Goal: Transaction & Acquisition: Purchase product/service

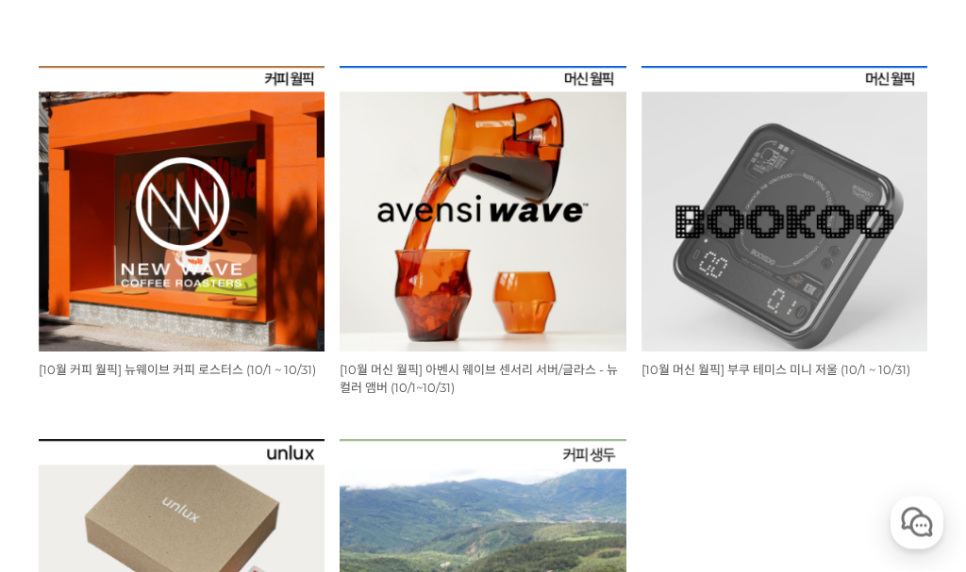
scroll to position [425, 0]
click at [124, 295] on img at bounding box center [182, 209] width 286 height 286
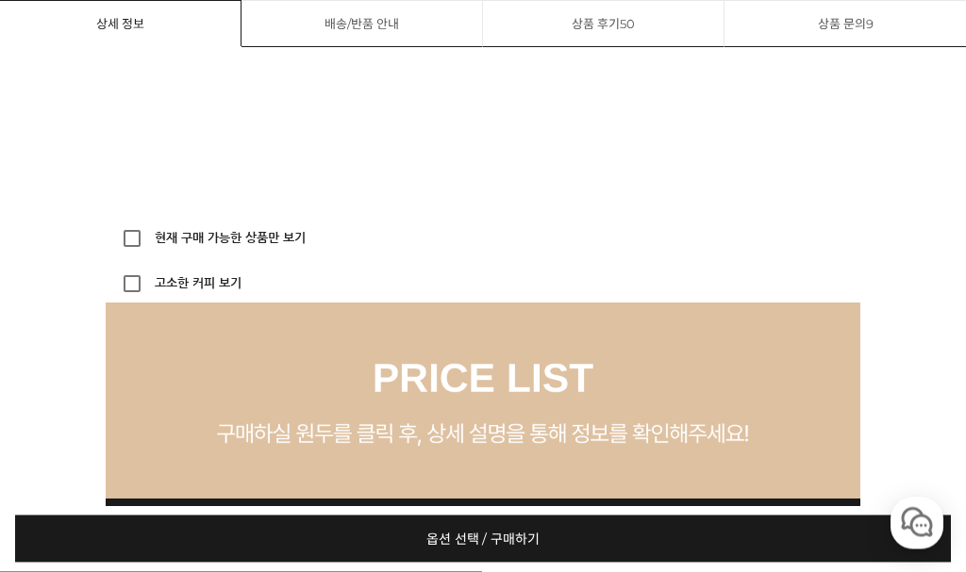
scroll to position [5172, 0]
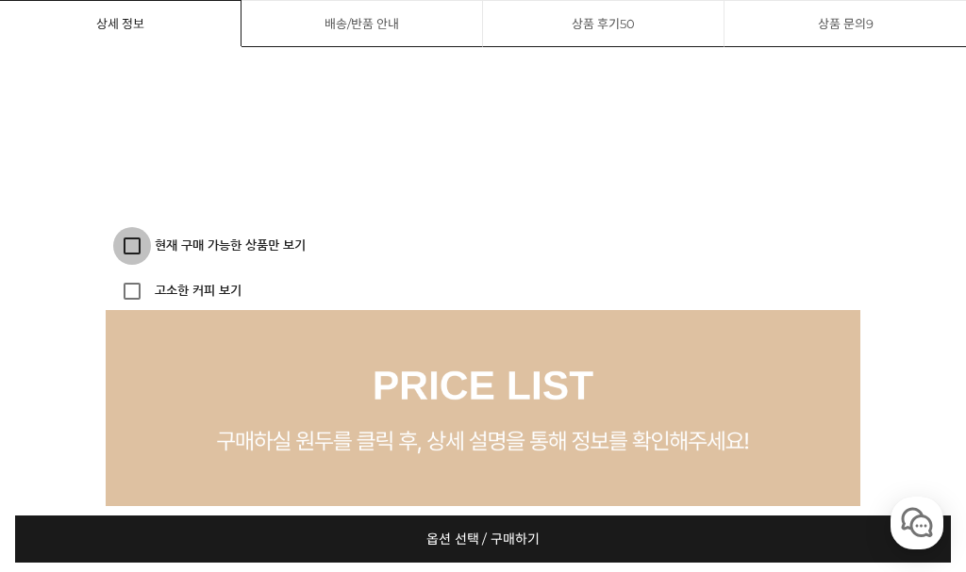
click at [123, 239] on input "현재 구매 가능한 상품만 보기" at bounding box center [132, 246] width 38 height 38
checkbox input "true"
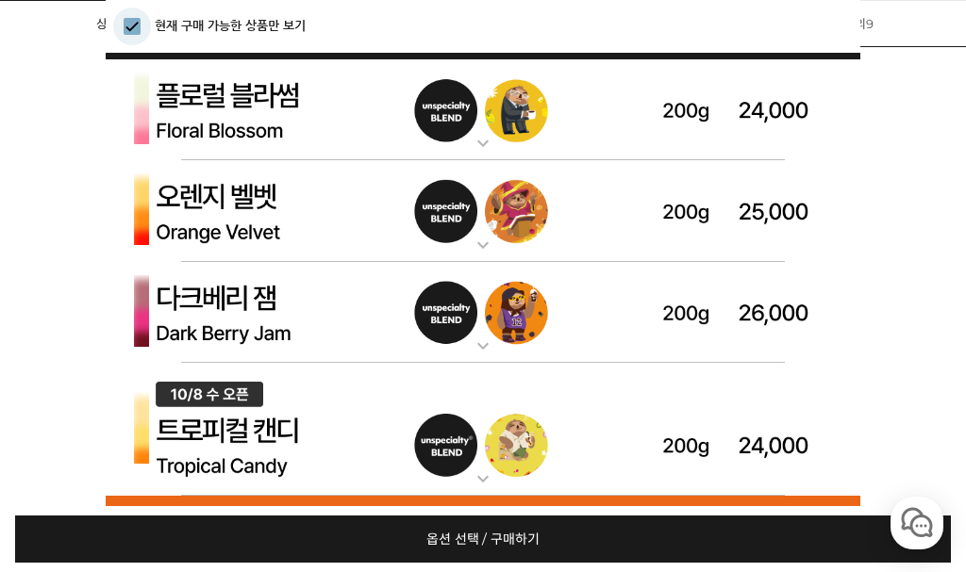
scroll to position [5663, 0]
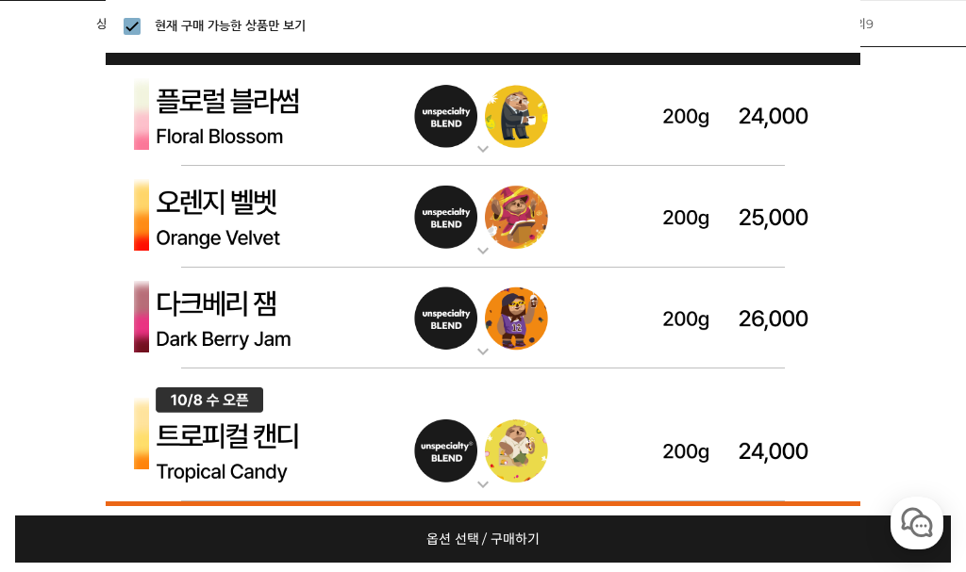
click at [470, 135] on img at bounding box center [483, 116] width 754 height 102
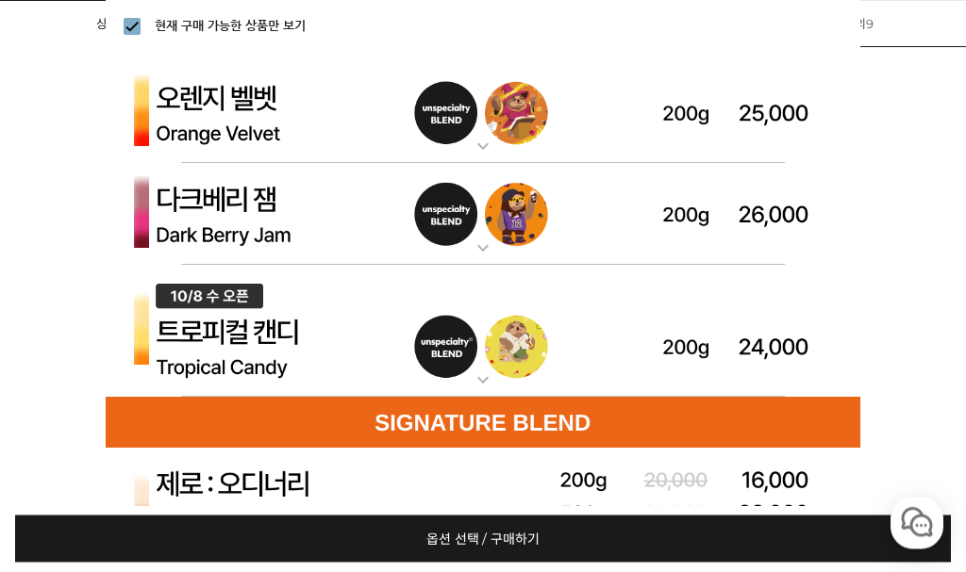
scroll to position [6643, 0]
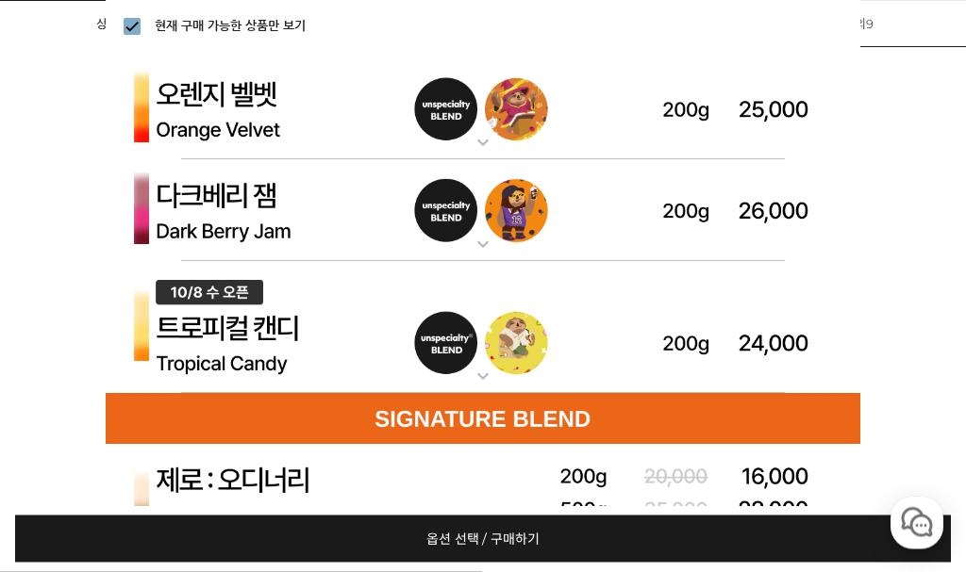
click at [481, 153] on img at bounding box center [483, 110] width 754 height 102
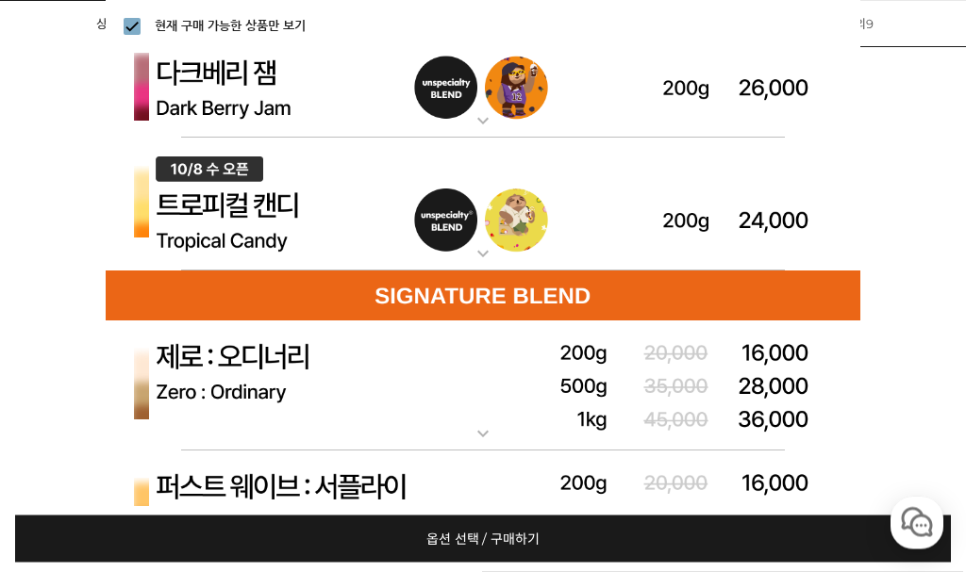
scroll to position [7748, 0]
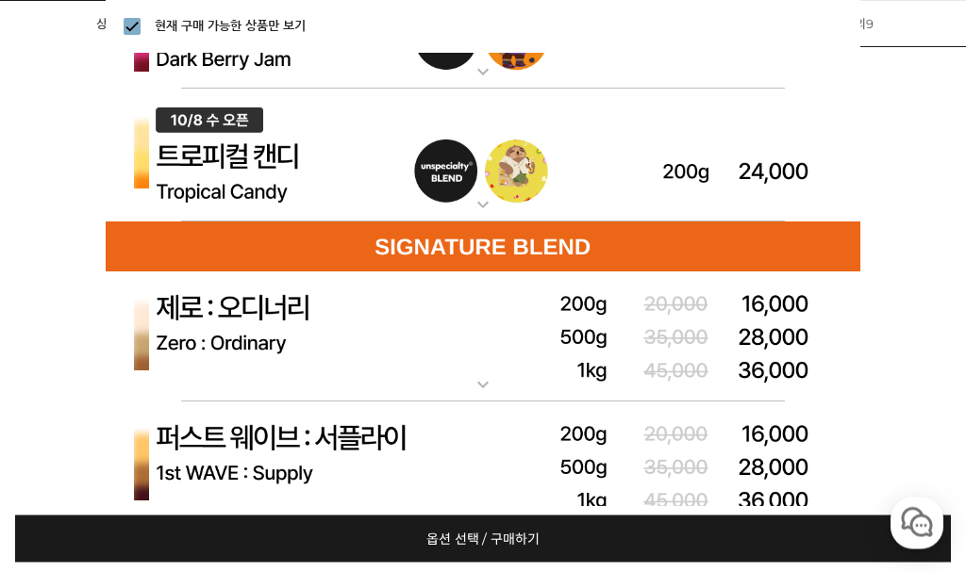
click at [487, 189] on img at bounding box center [483, 157] width 754 height 134
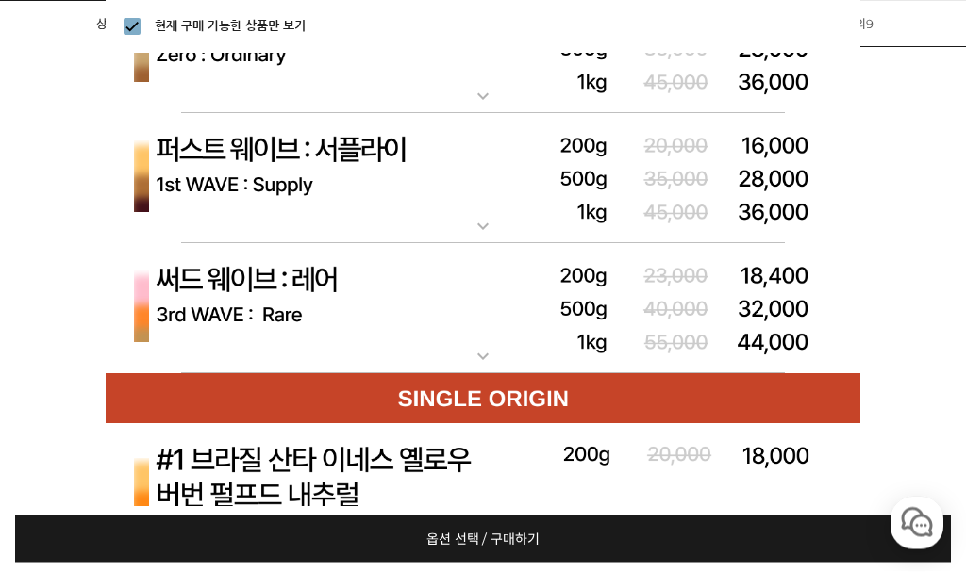
scroll to position [8960, 0]
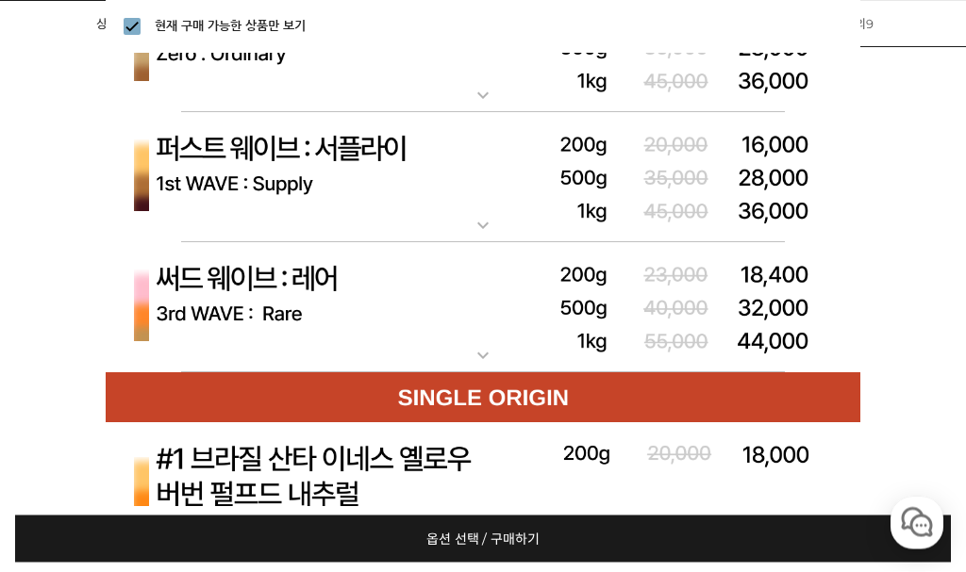
click at [462, 337] on img at bounding box center [483, 308] width 754 height 131
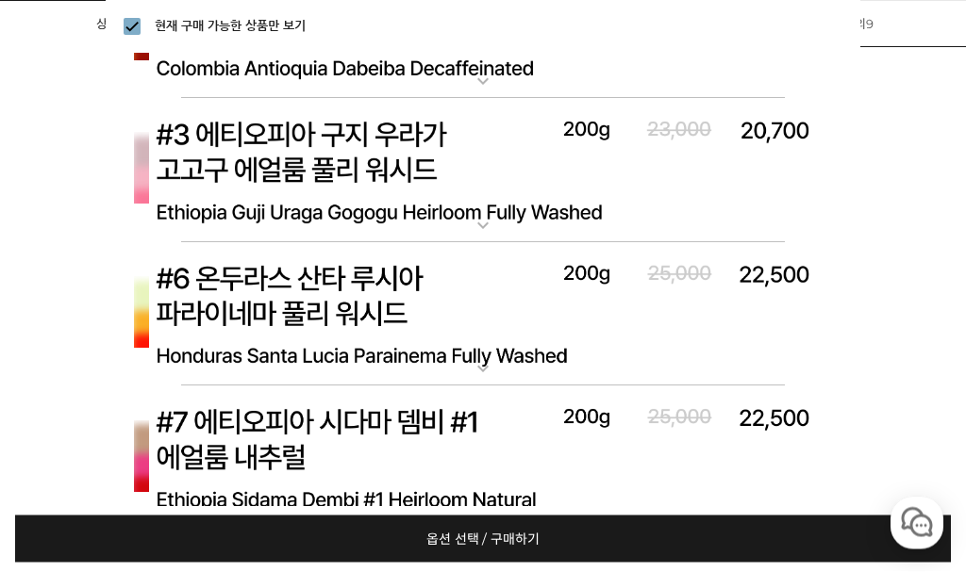
scroll to position [10572, 0]
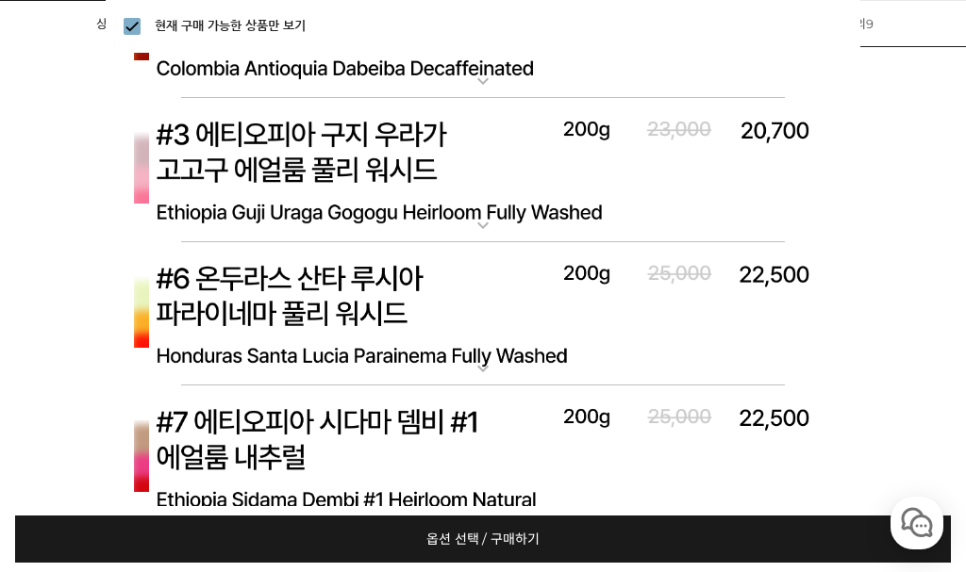
click at [461, 217] on img at bounding box center [483, 170] width 754 height 145
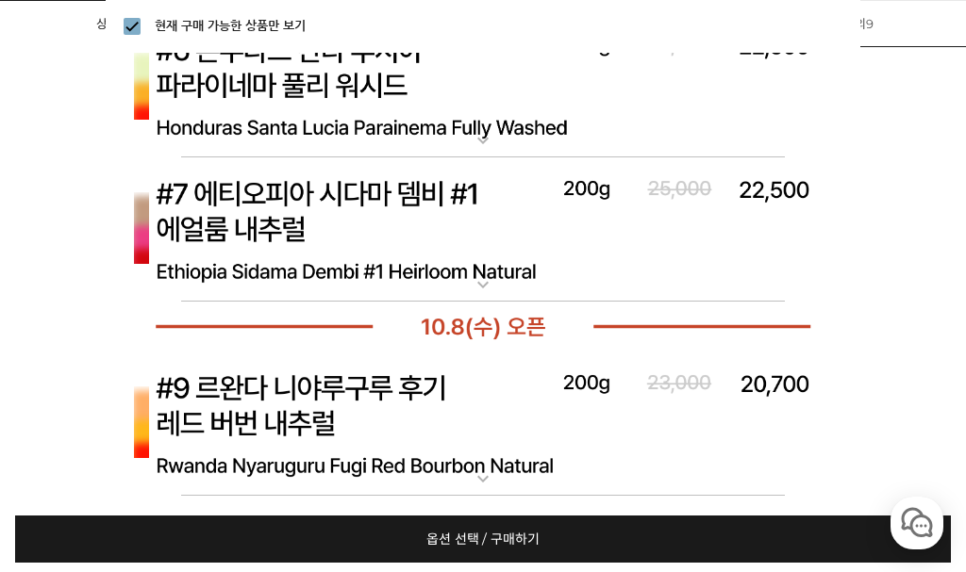
scroll to position [11660, 0]
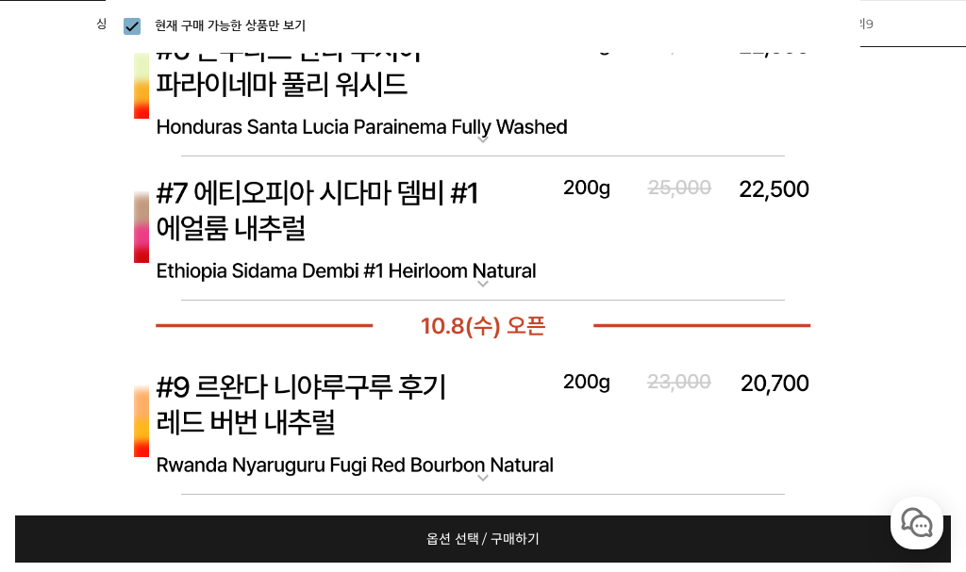
click at [476, 270] on img at bounding box center [483, 229] width 754 height 145
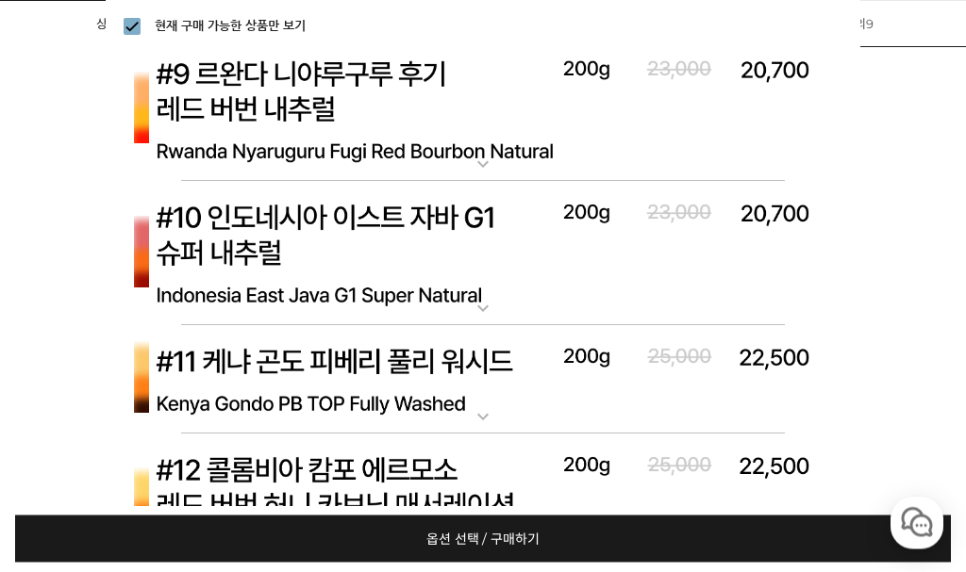
scroll to position [12884, 0]
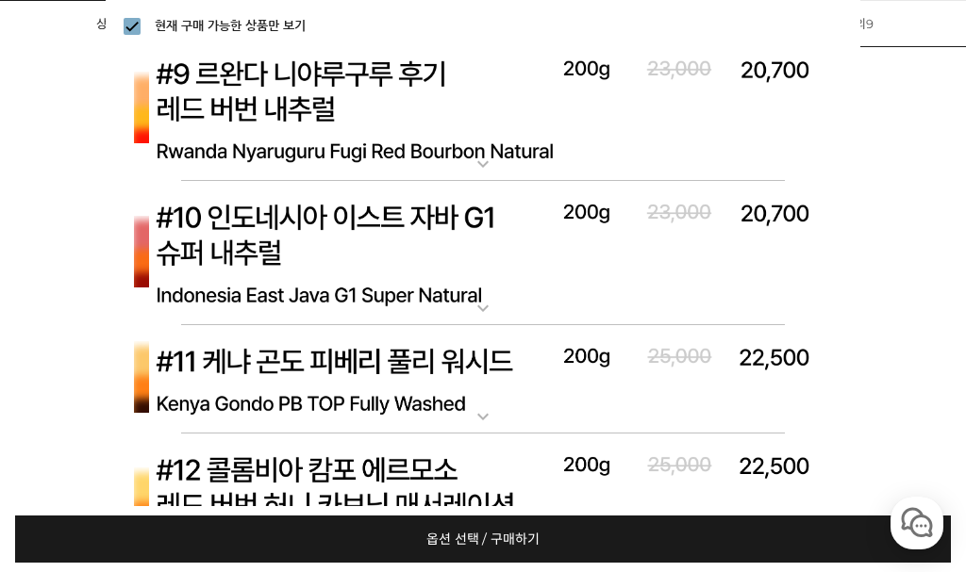
click at [473, 151] on img at bounding box center [483, 110] width 754 height 145
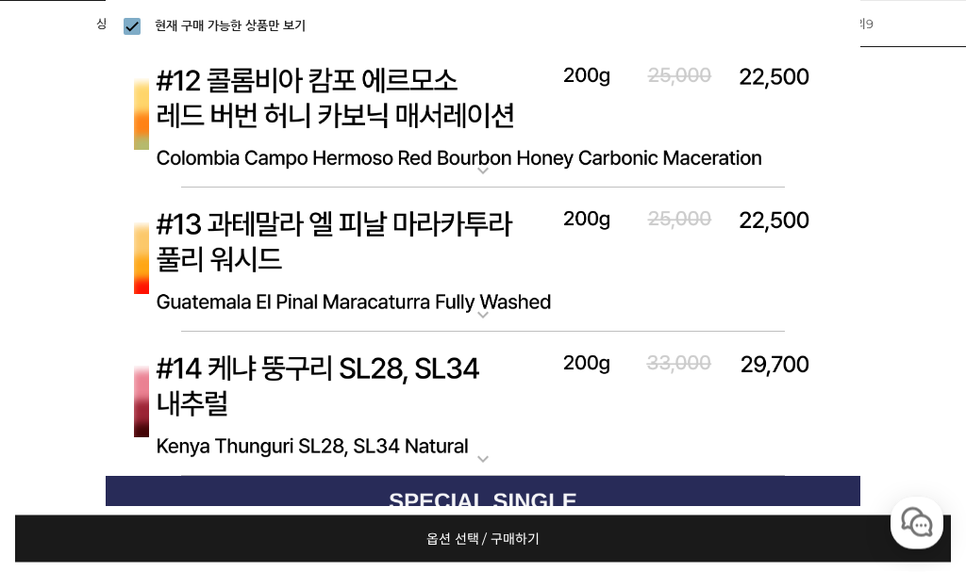
scroll to position [14216, 0]
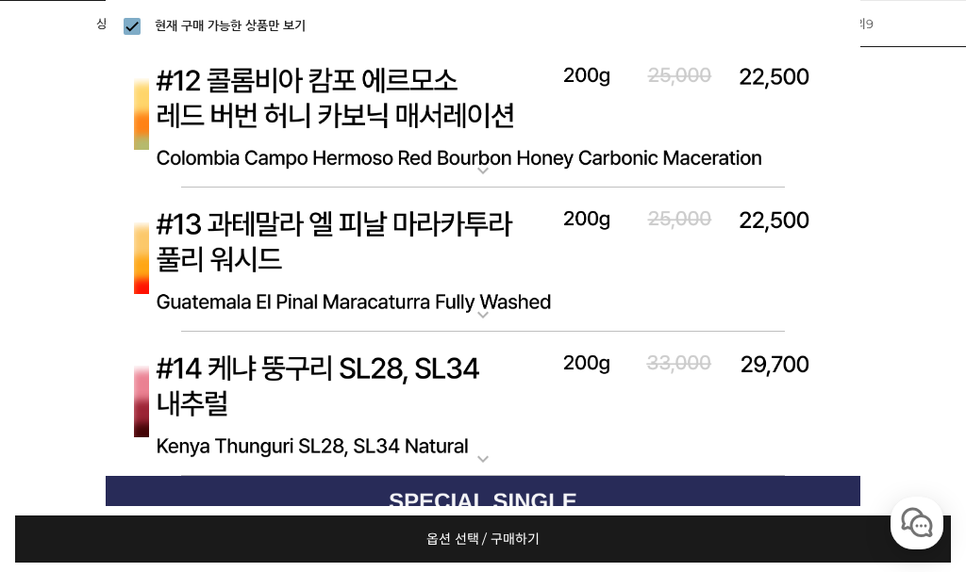
click at [493, 157] on img at bounding box center [483, 116] width 754 height 145
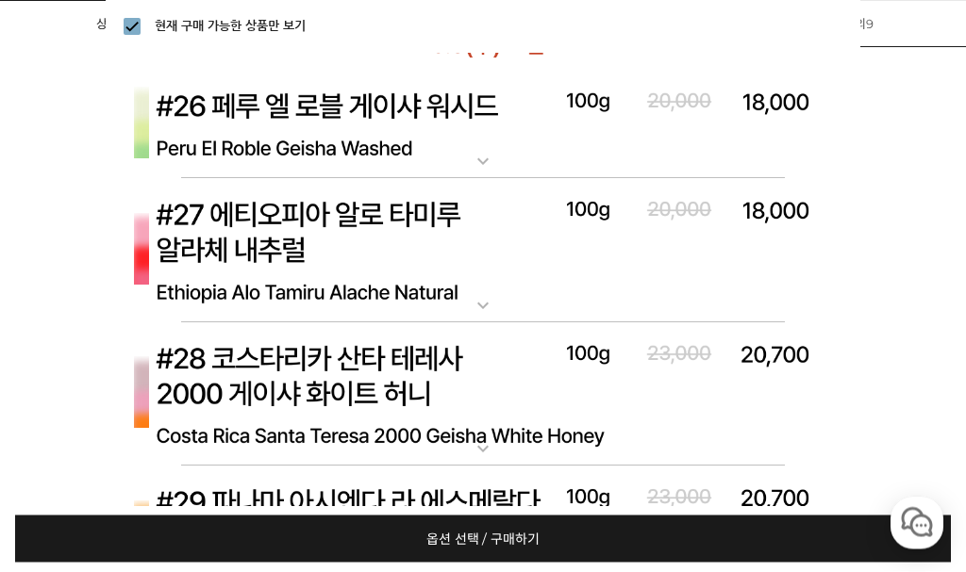
scroll to position [16408, 0]
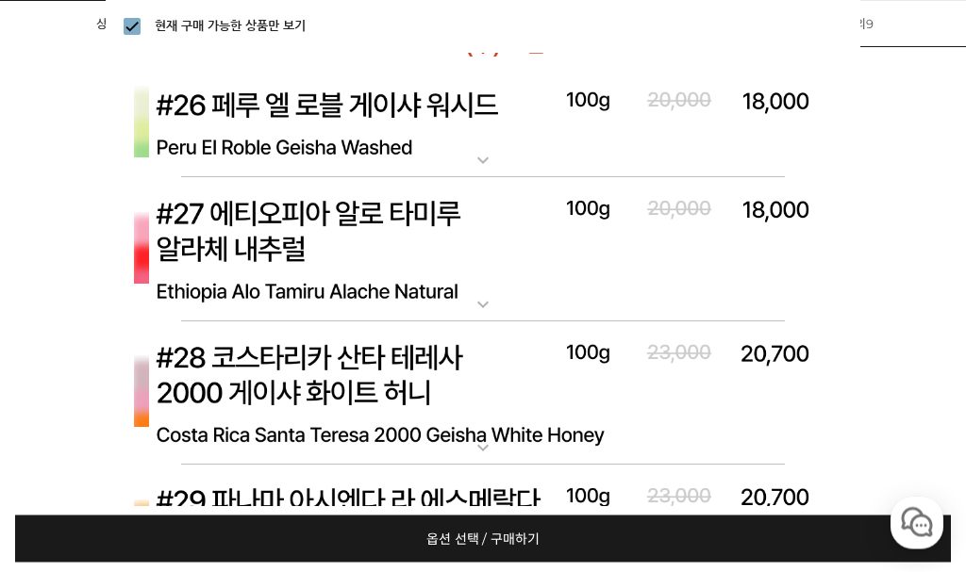
click at [475, 145] on img at bounding box center [483, 124] width 754 height 109
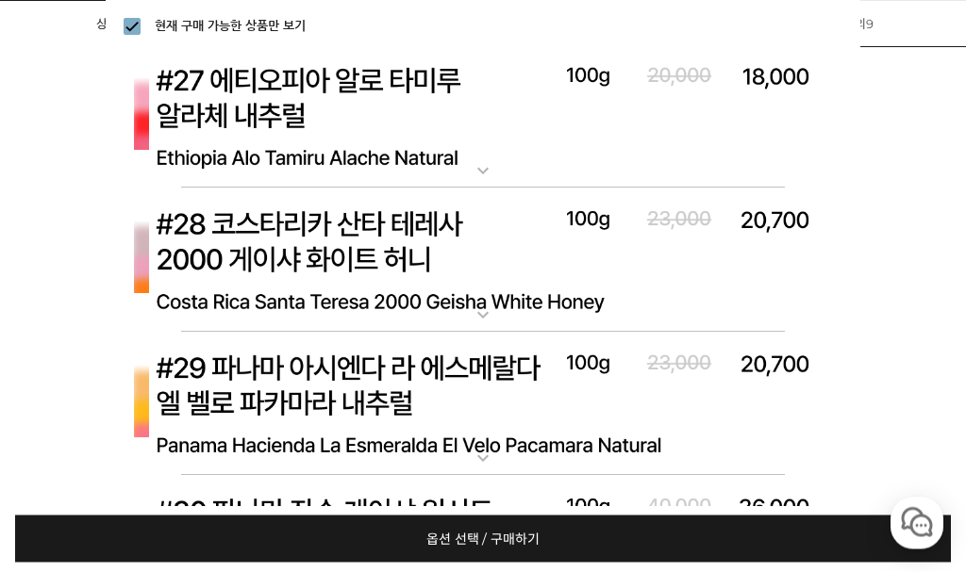
scroll to position [17494, 0]
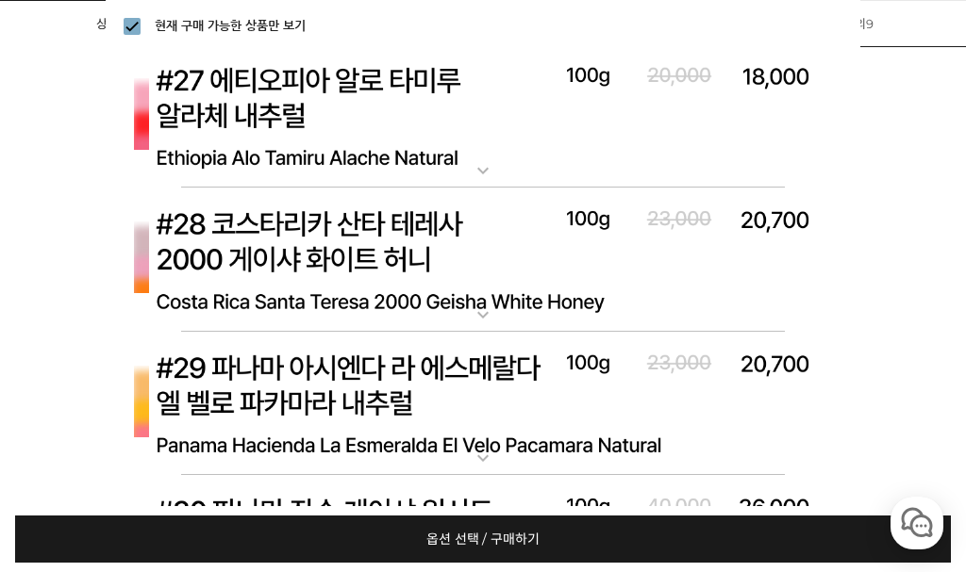
click at [480, 155] on img at bounding box center [483, 116] width 754 height 145
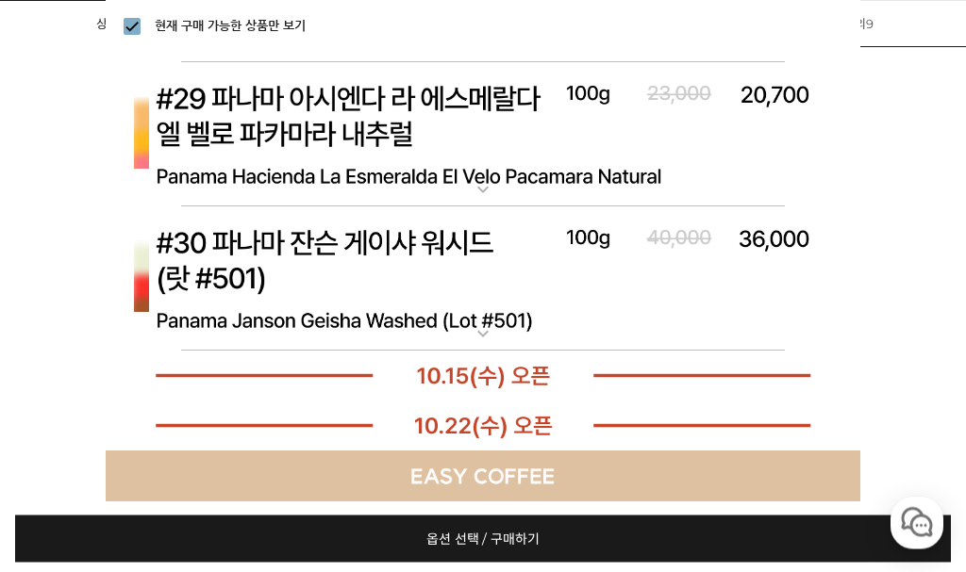
scroll to position [18787, 0]
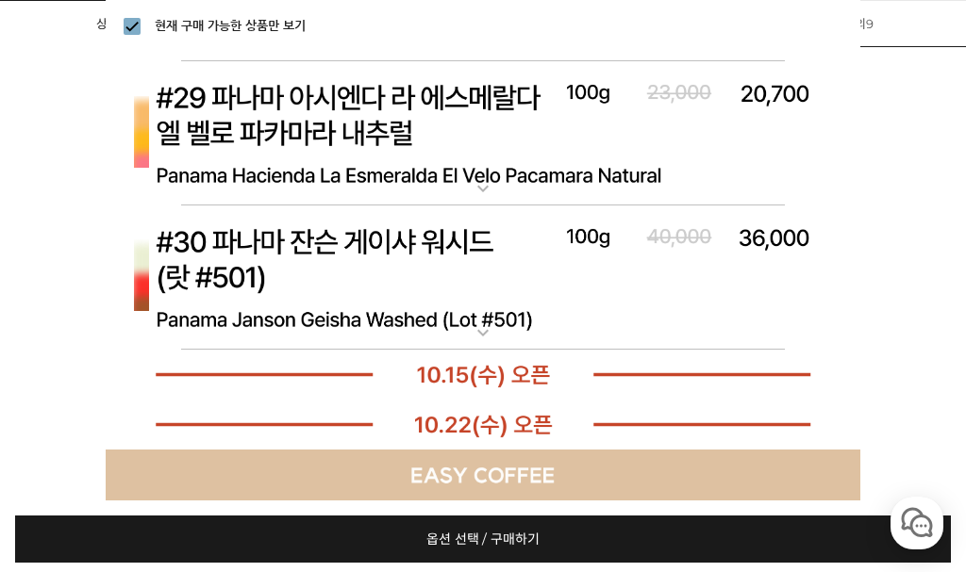
click at [490, 308] on img at bounding box center [483, 278] width 754 height 145
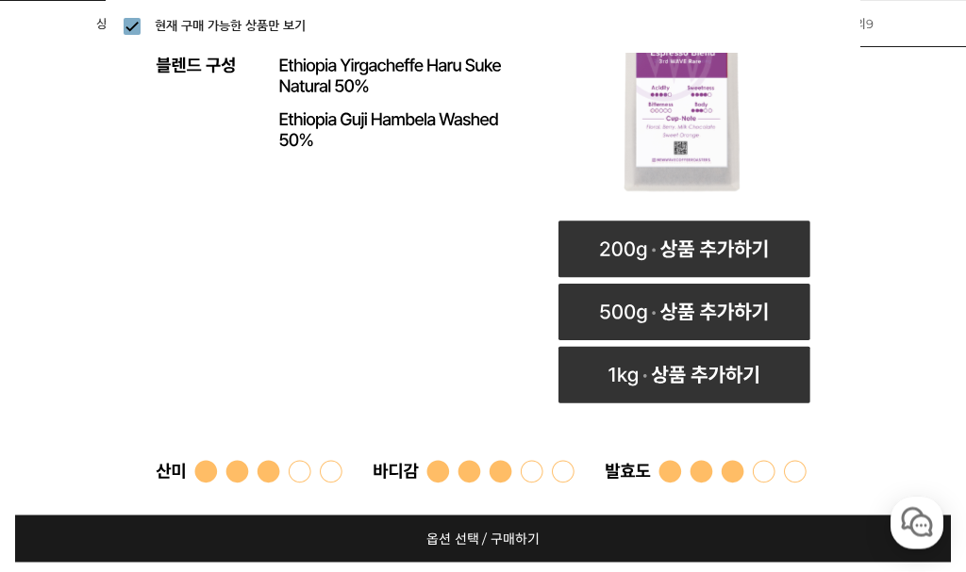
scroll to position [9516, 0]
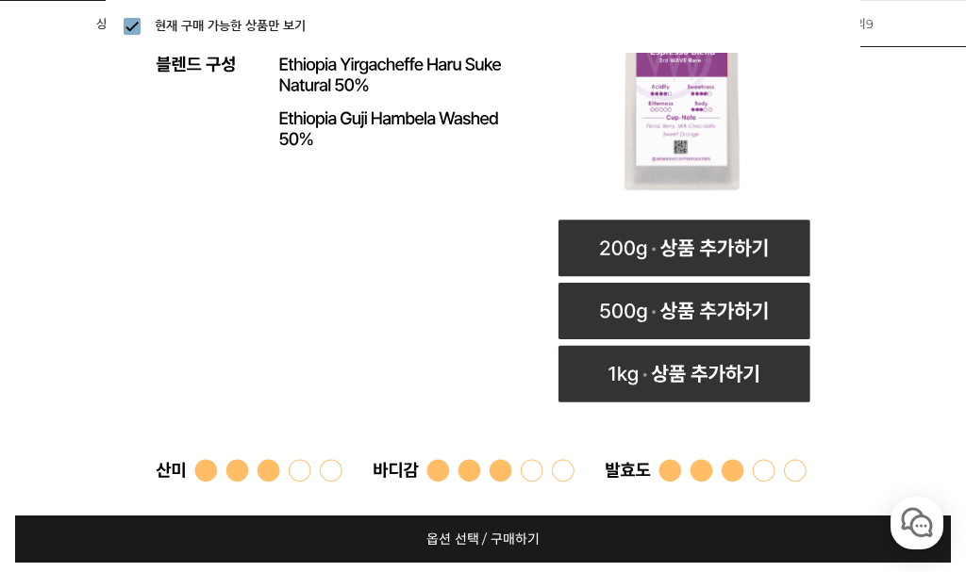
click at [632, 247] on rect at bounding box center [684, 248] width 252 height 57
select select "써드 웨이브 : 레어 ([PERSON_NAME])"
select select "200g"
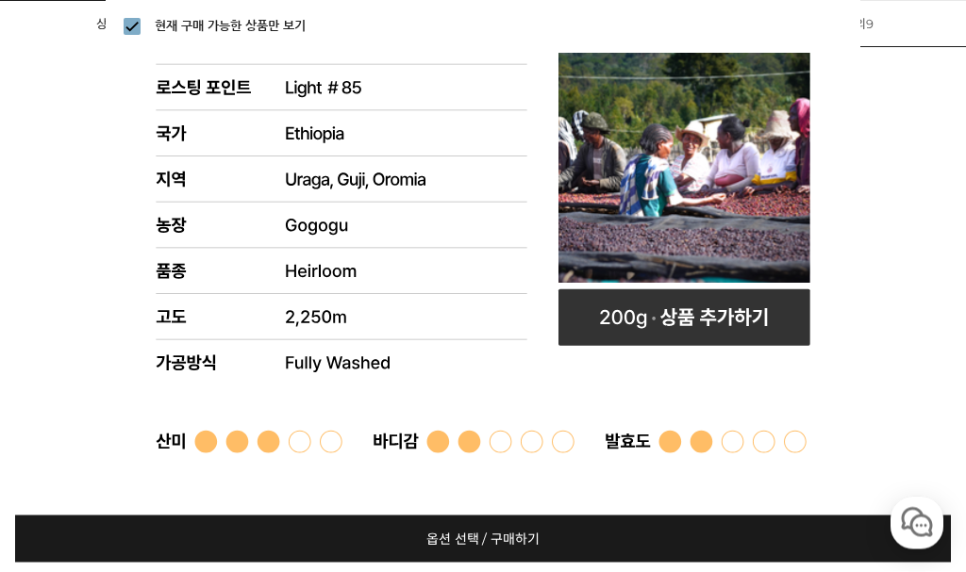
scroll to position [11169, 0]
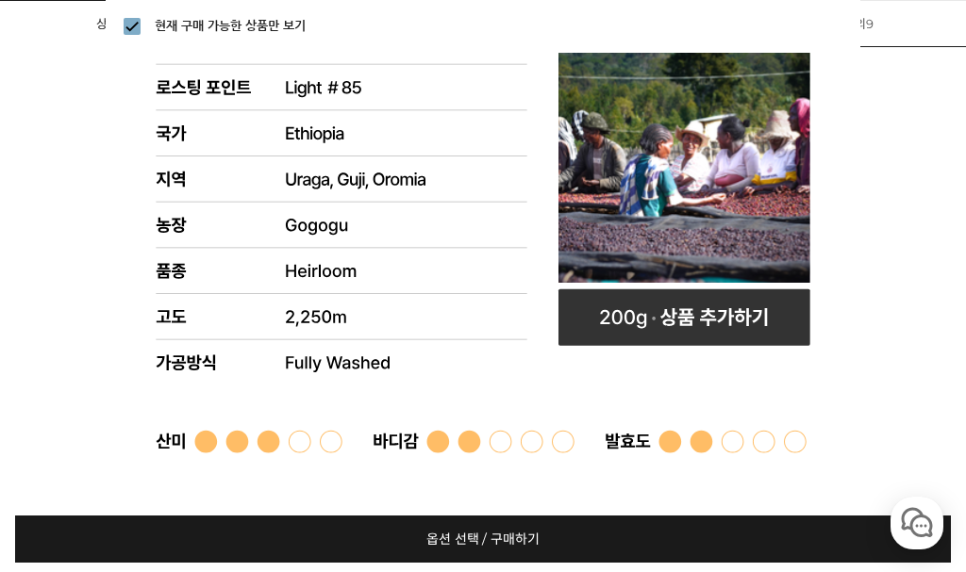
click at [639, 320] on rect at bounding box center [684, 317] width 252 height 57
select select "#3 에티오피아 구지 우라가 고고구 에얼룸 풀리 워시드"
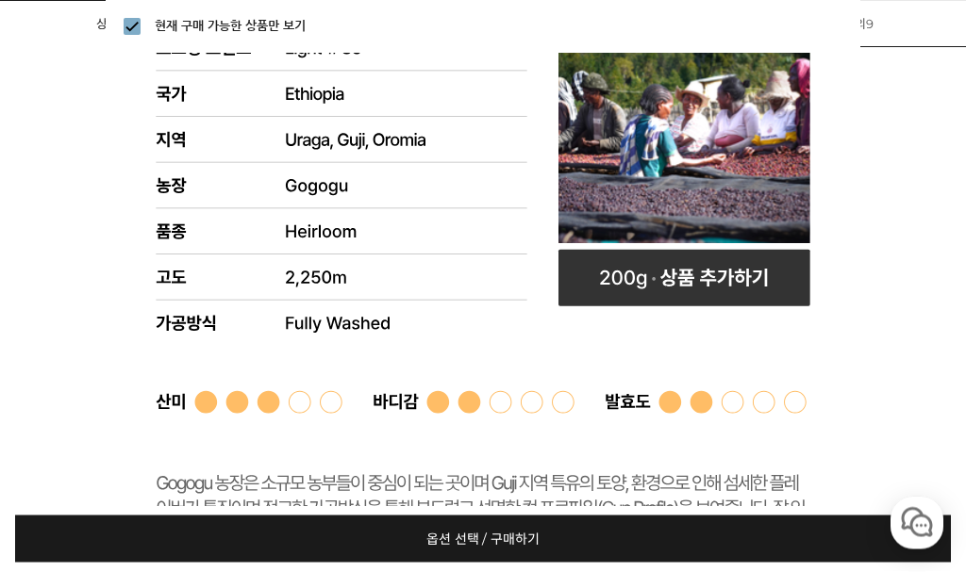
scroll to position [11305, 0]
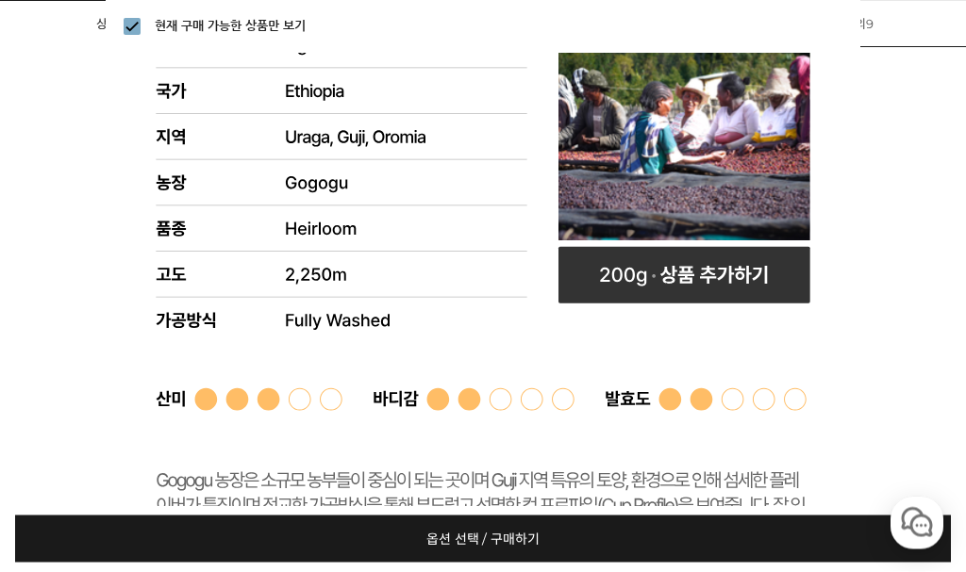
click at [134, 533] on link "옵션 선택 / 구매하기 예약주문 REGULAR DELIVERY" at bounding box center [482, 539] width 935 height 47
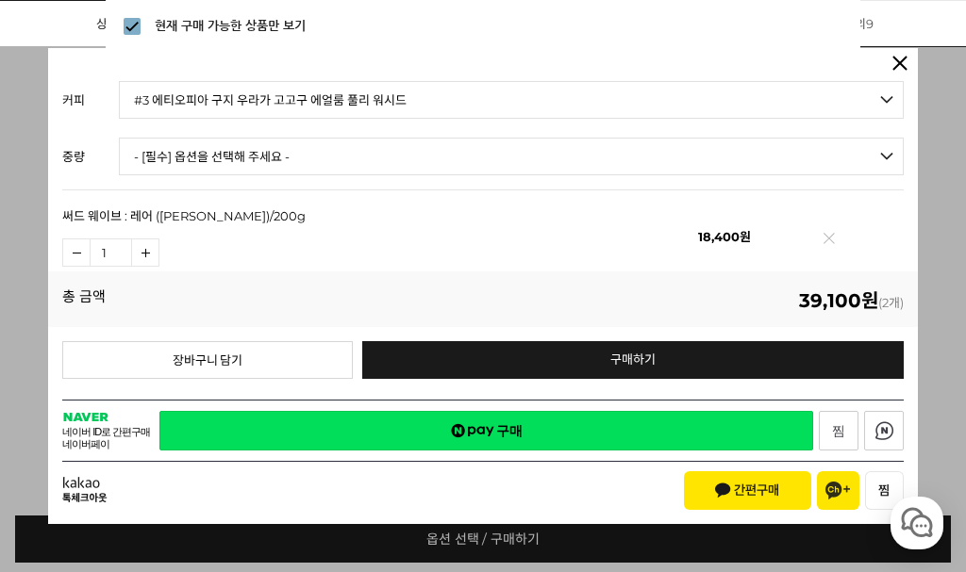
scroll to position [11656, 0]
click at [614, 425] on link "네이버페이 구매" at bounding box center [485, 431] width 653 height 40
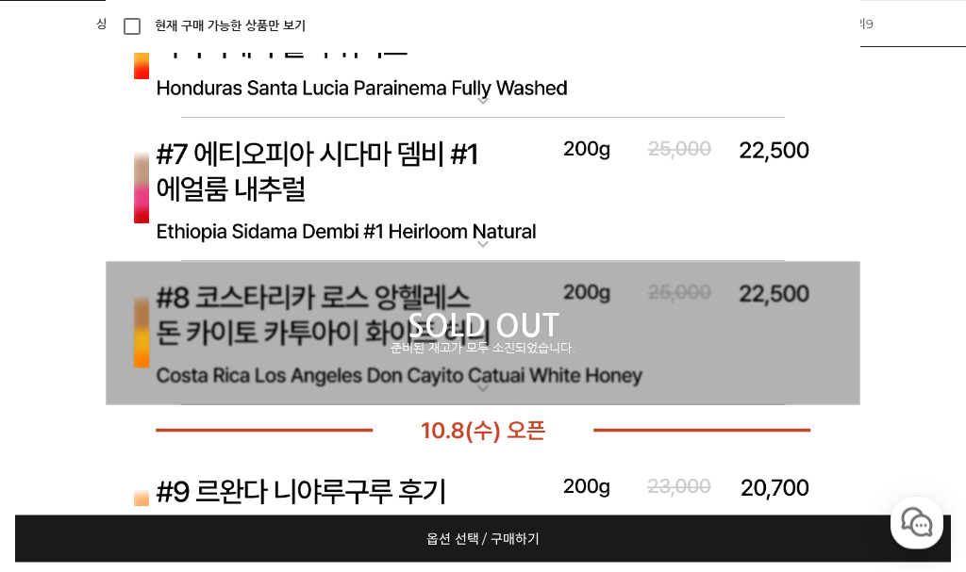
scroll to position [7403, 0]
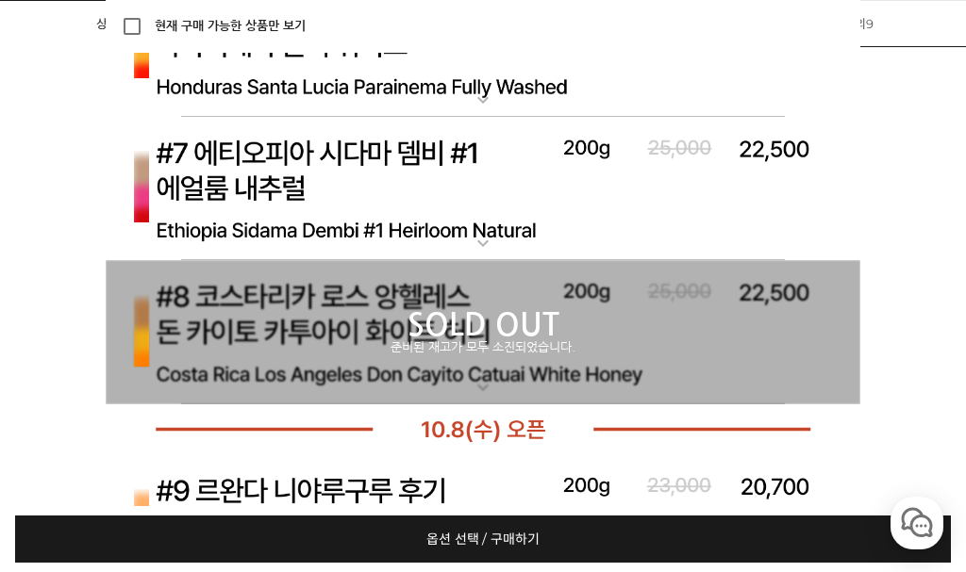
click at [486, 228] on img at bounding box center [483, 189] width 754 height 145
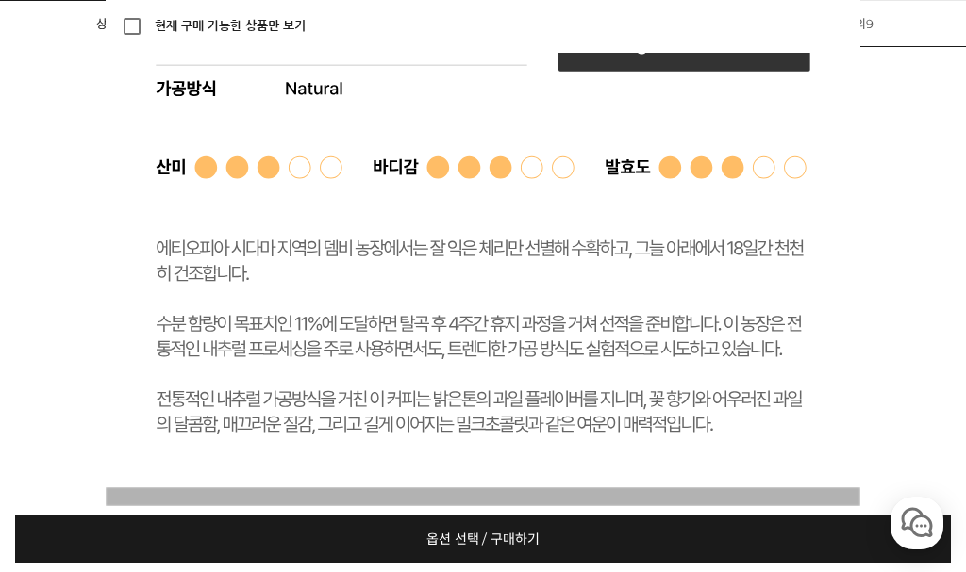
scroll to position [8089, 0]
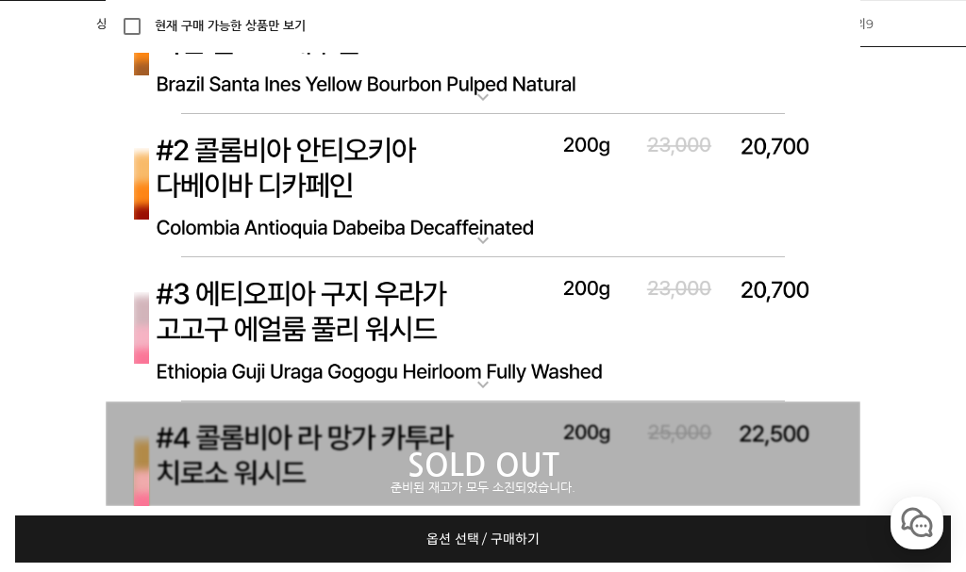
click at [478, 367] on img at bounding box center [483, 329] width 754 height 145
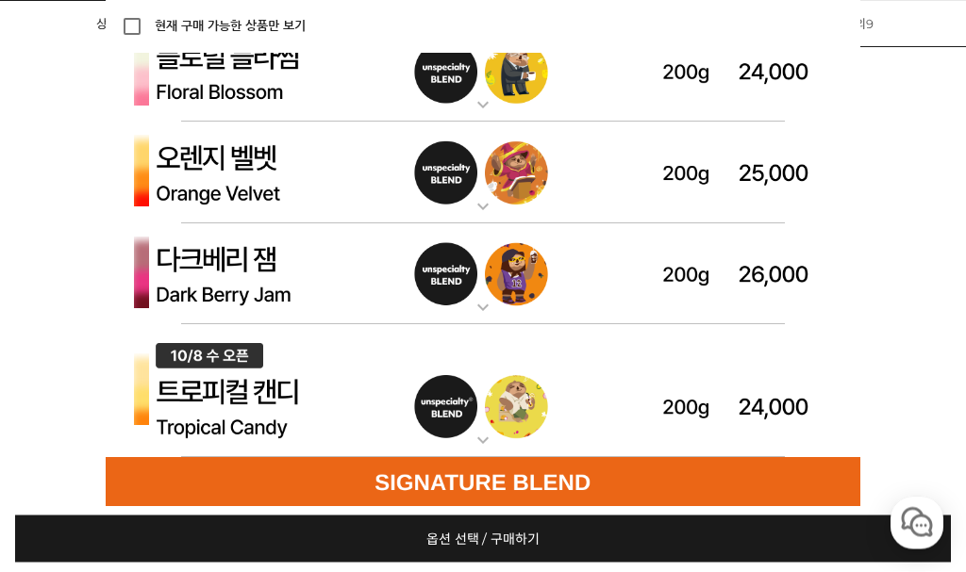
scroll to position [5715, 0]
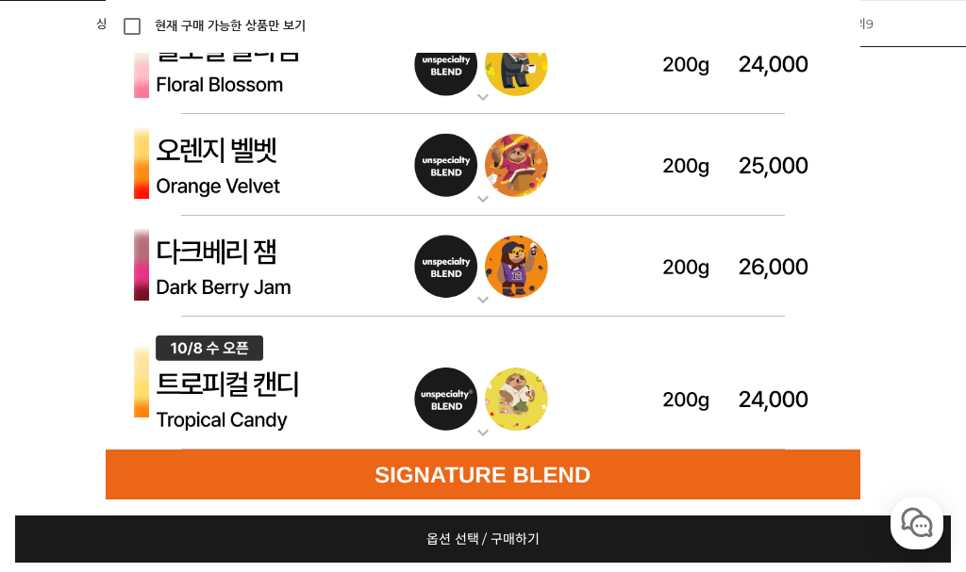
click at [487, 420] on img at bounding box center [483, 384] width 754 height 134
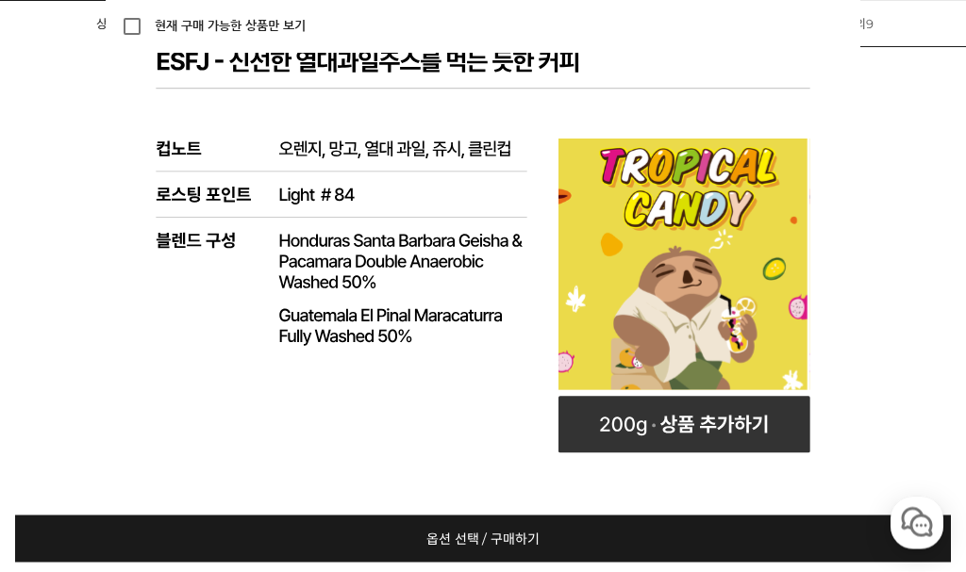
scroll to position [6172, 0]
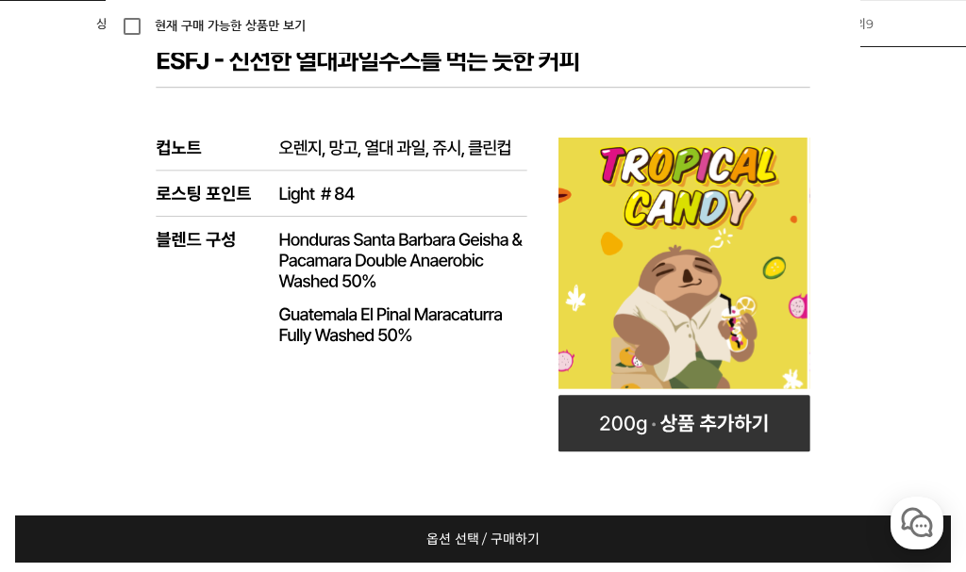
click at [506, 538] on span "옵션 선택 / 구매하기" at bounding box center [482, 539] width 113 height 47
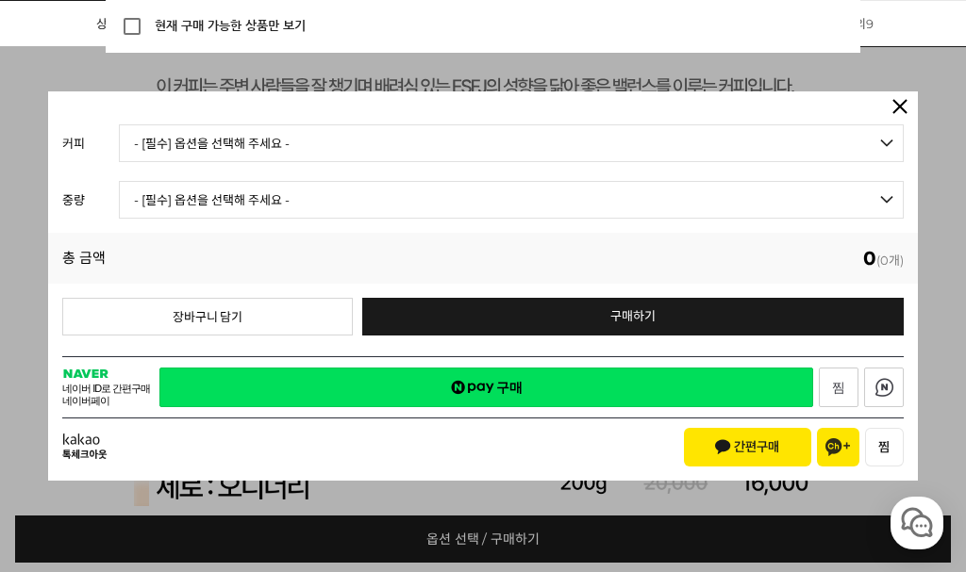
click at [608, 387] on link "네이버페이 구매" at bounding box center [485, 388] width 653 height 40
click at [895, 90] on div at bounding box center [483, 286] width 966 height 572
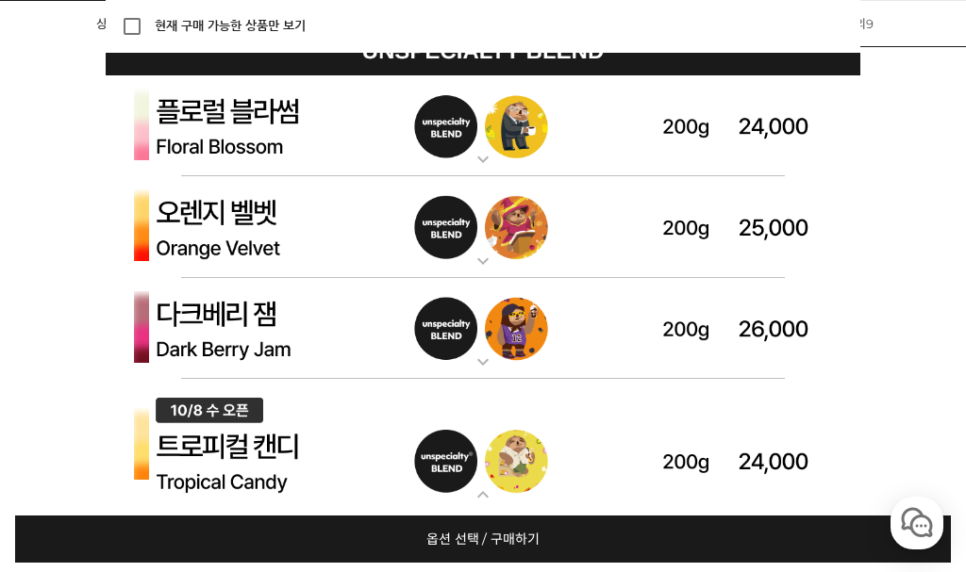
scroll to position [5652, 0]
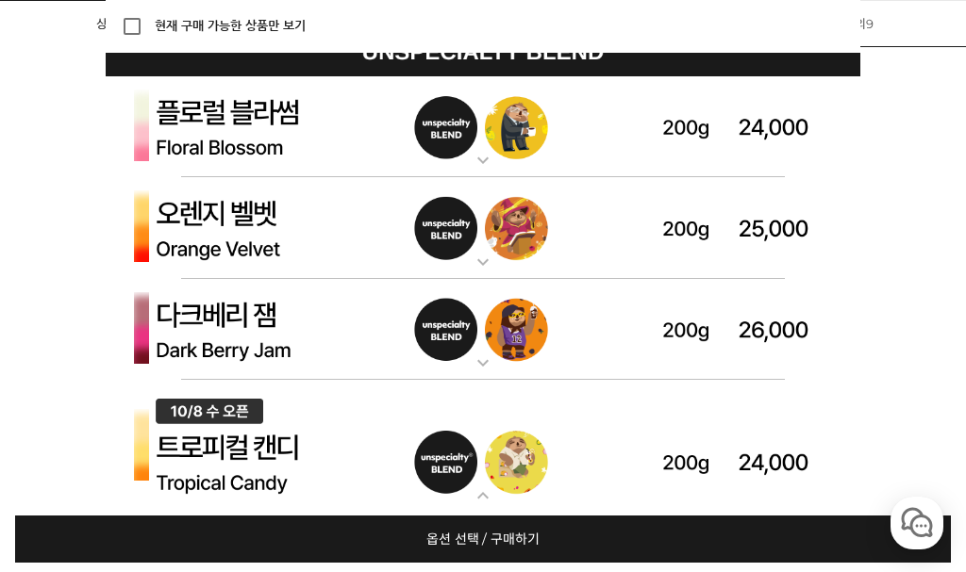
click at [484, 145] on img at bounding box center [483, 127] width 754 height 102
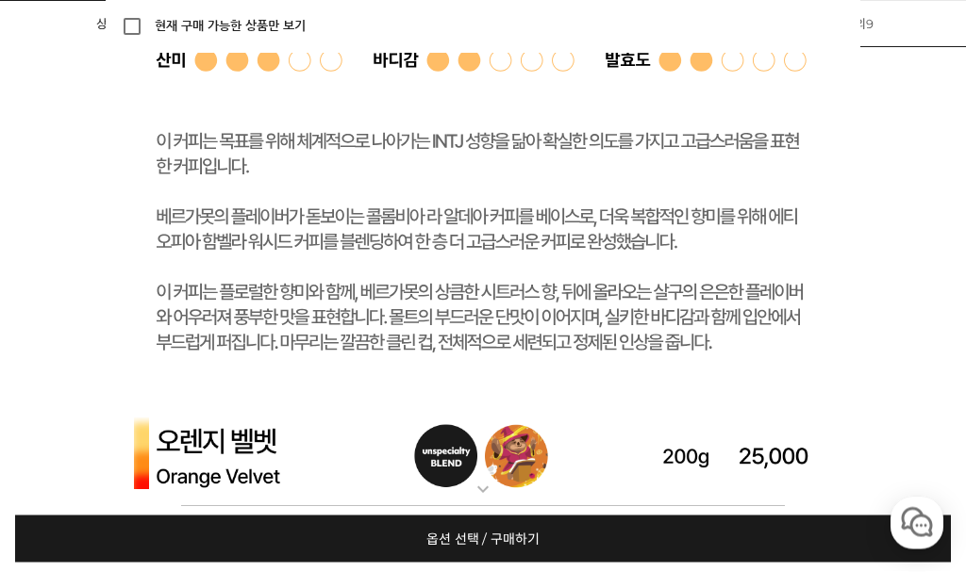
scroll to position [6298, 0]
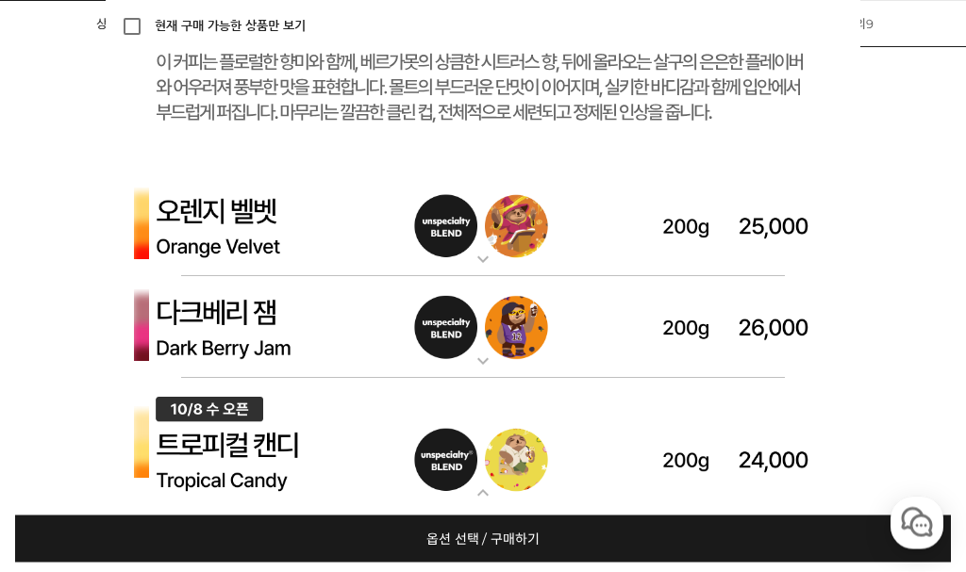
click at [476, 264] on mat-icon "expand_more" at bounding box center [483, 260] width 38 height 23
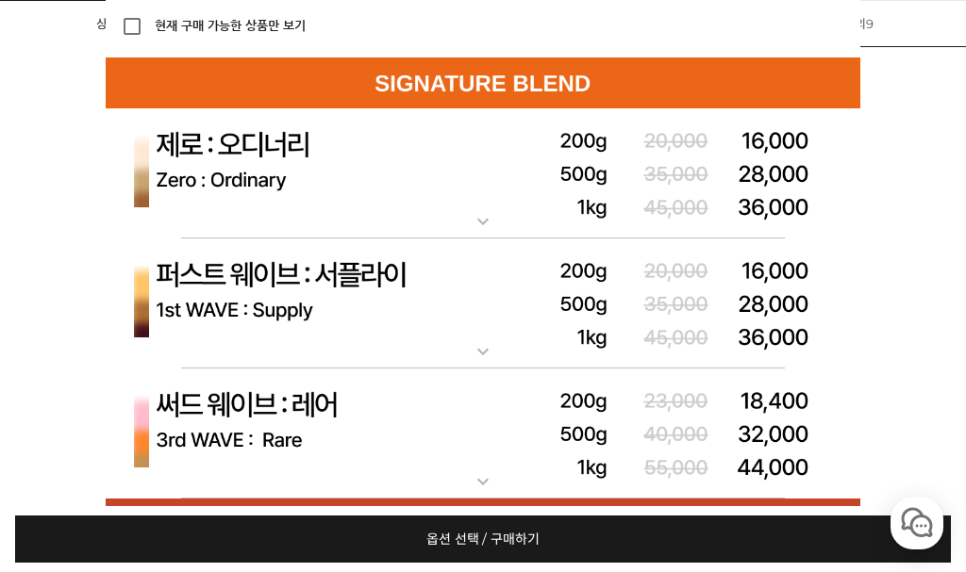
scroll to position [8834, 0]
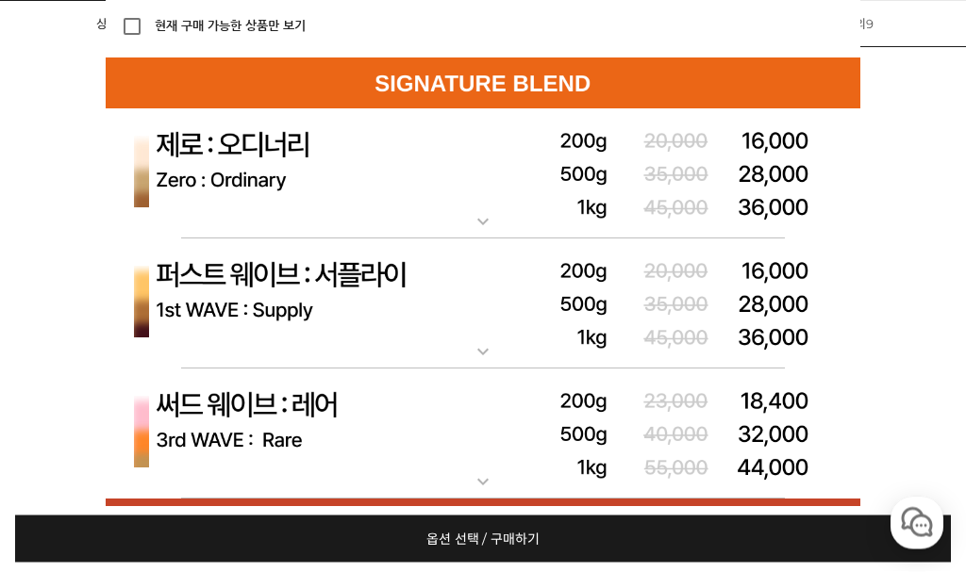
click at [472, 468] on img at bounding box center [483, 435] width 754 height 131
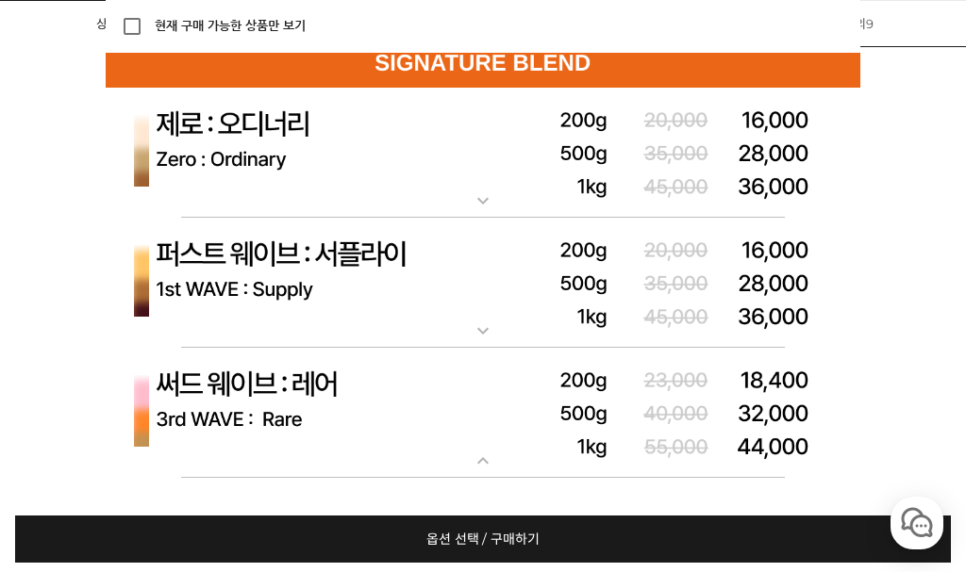
scroll to position [8855, 0]
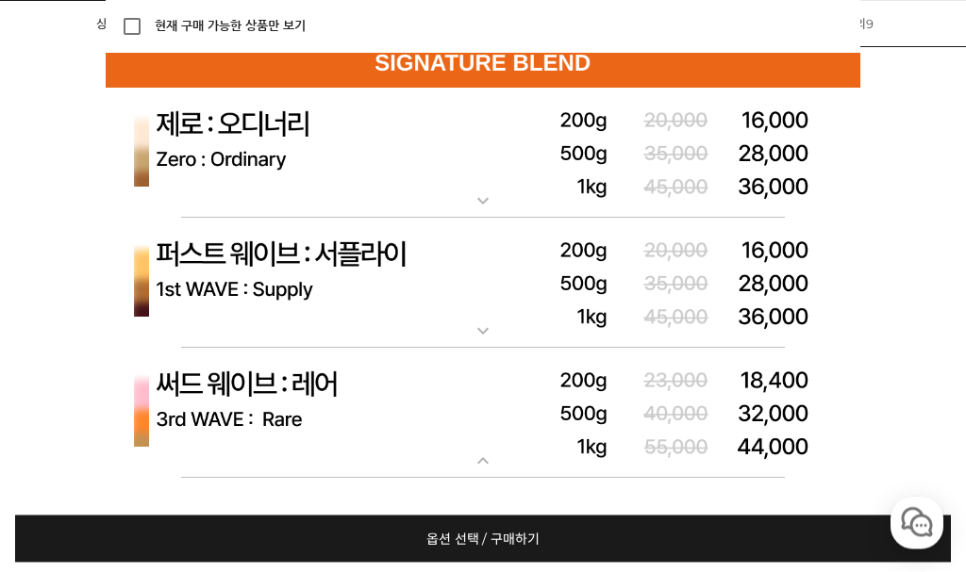
click at [484, 184] on img at bounding box center [483, 154] width 754 height 131
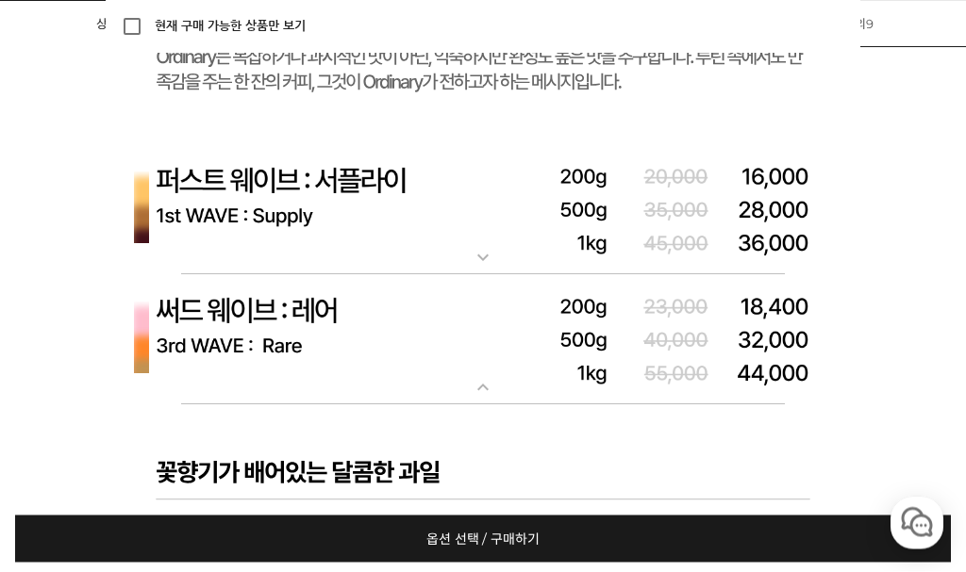
scroll to position [9978, 0]
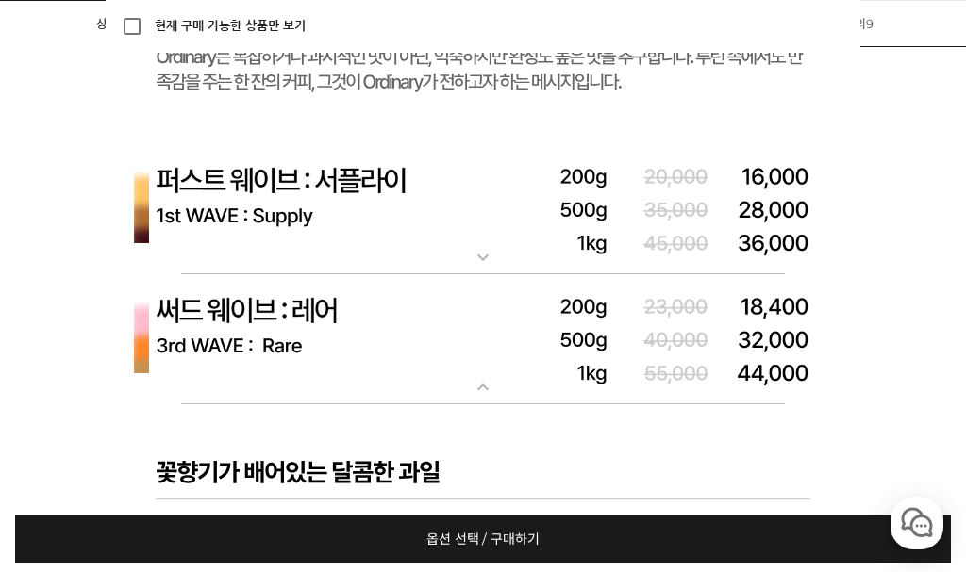
click at [488, 257] on mat-icon "expand_more" at bounding box center [483, 257] width 38 height 23
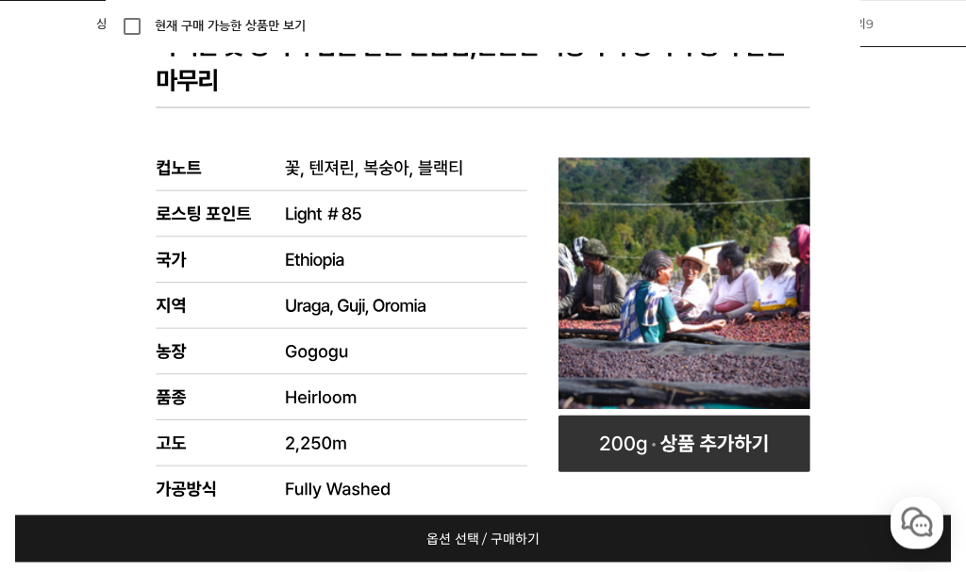
scroll to position [12876, 0]
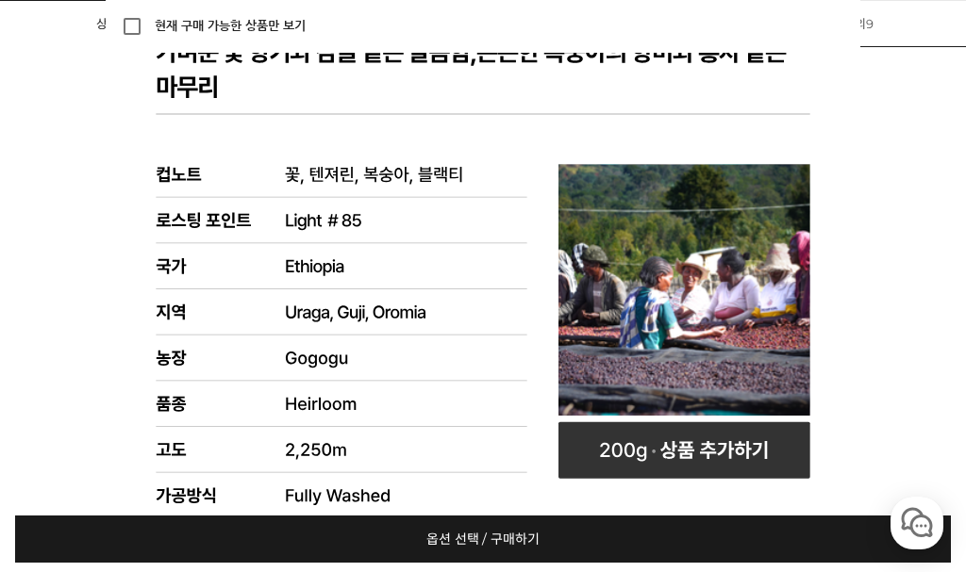
click at [827, 377] on rect at bounding box center [483, 414] width 754 height 860
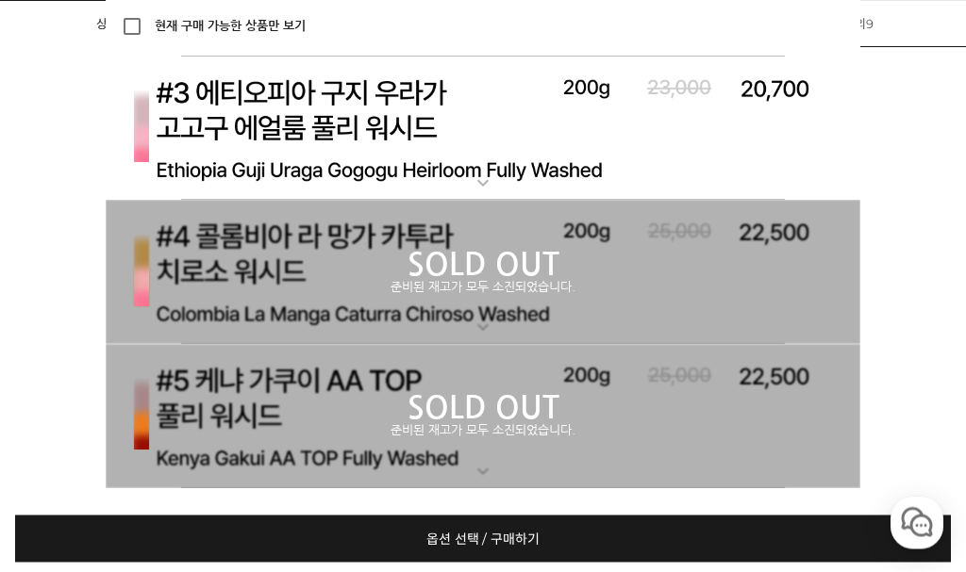
scroll to position [12661, 0]
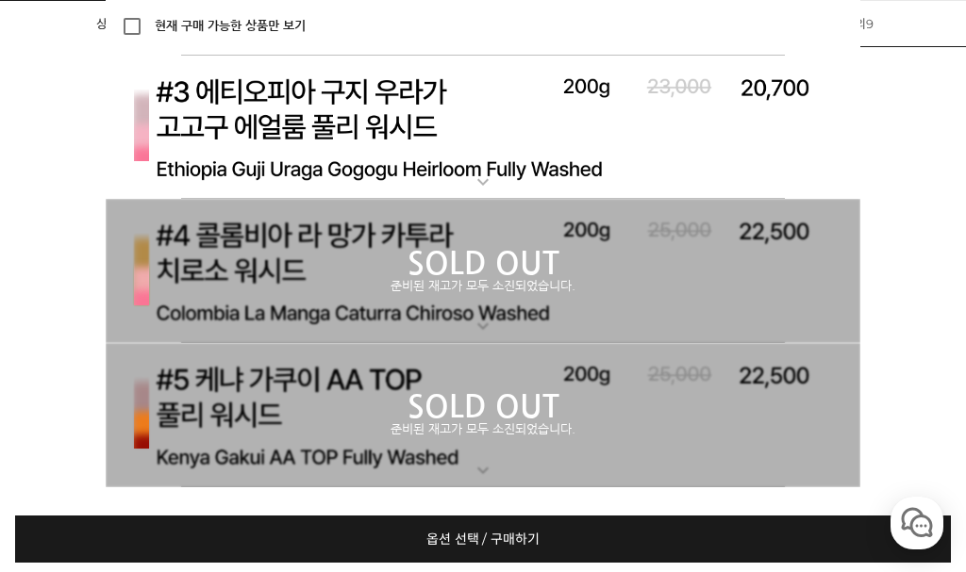
click at [483, 186] on mat-icon "expand_more" at bounding box center [483, 182] width 38 height 23
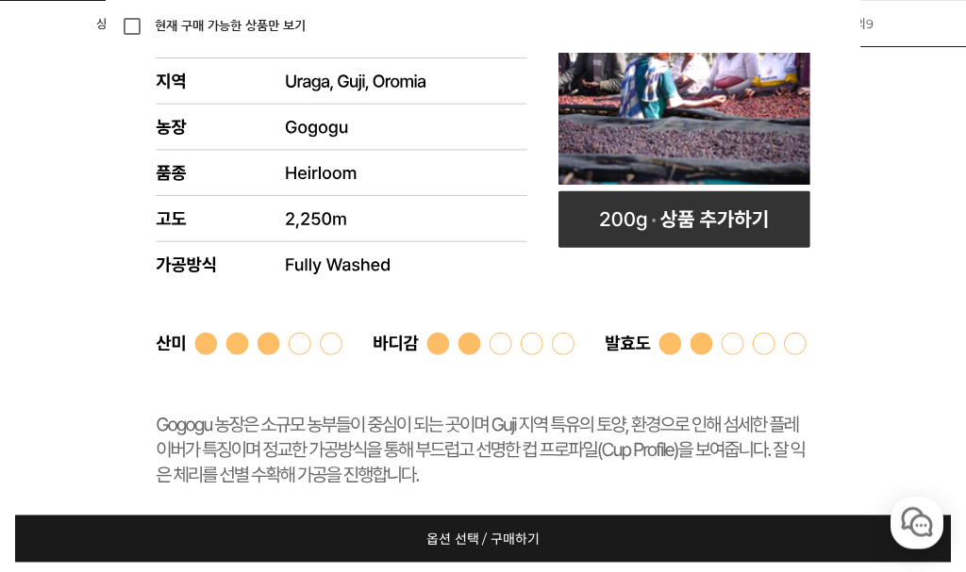
scroll to position [13196, 0]
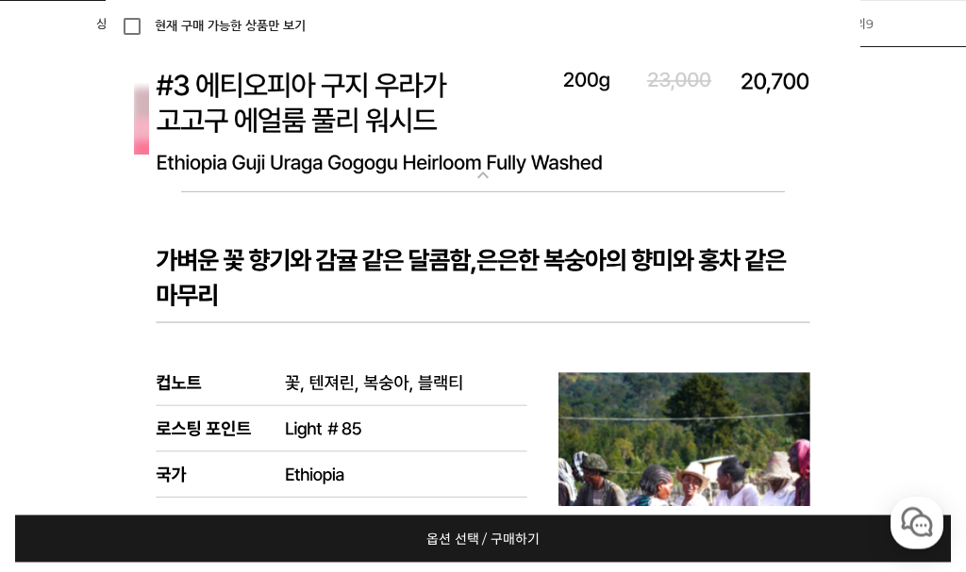
scroll to position [12668, 0]
